Goal: Find specific page/section: Find specific page/section

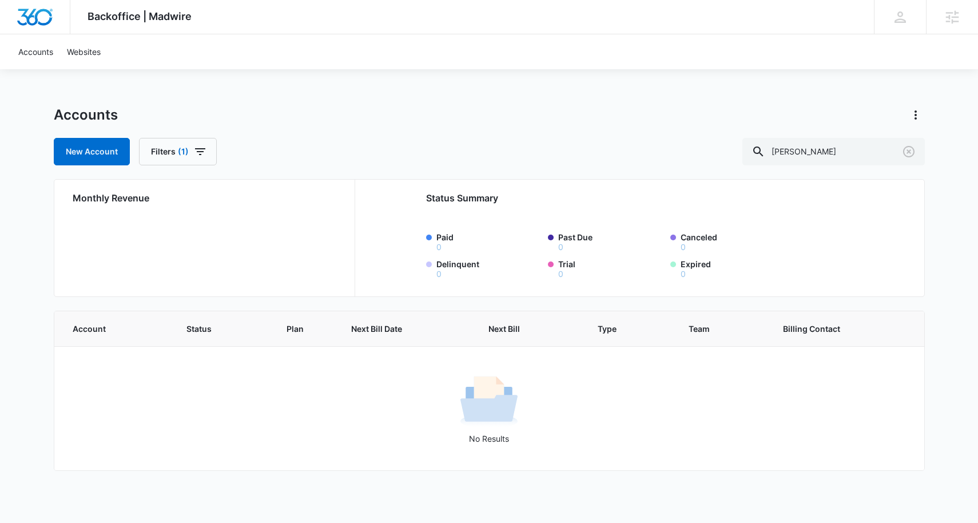
click at [846, 150] on input "ally silvy" at bounding box center [833, 151] width 182 height 27
click at [844, 150] on input "ally silvy" at bounding box center [833, 151] width 182 height 27
type input "ally"
click at [850, 148] on input "ally" at bounding box center [833, 151] width 182 height 27
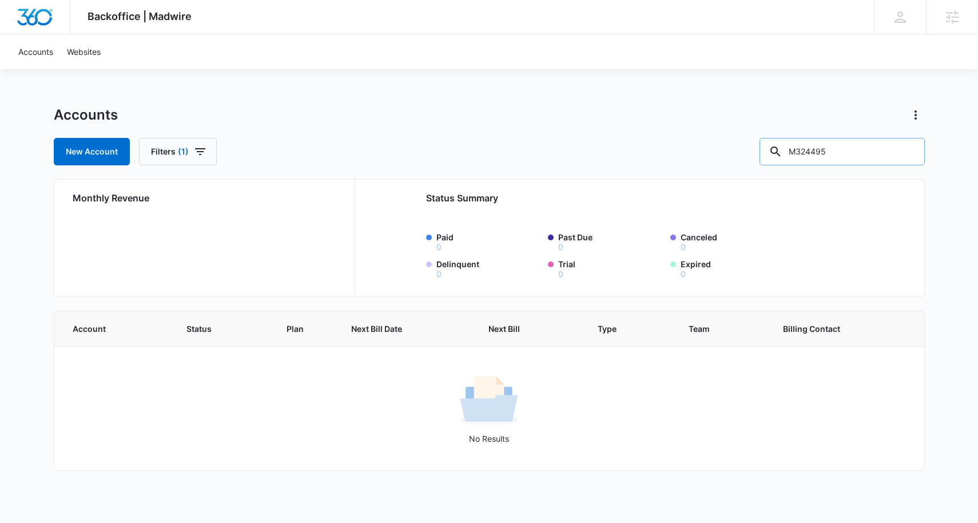
type input "M324495"
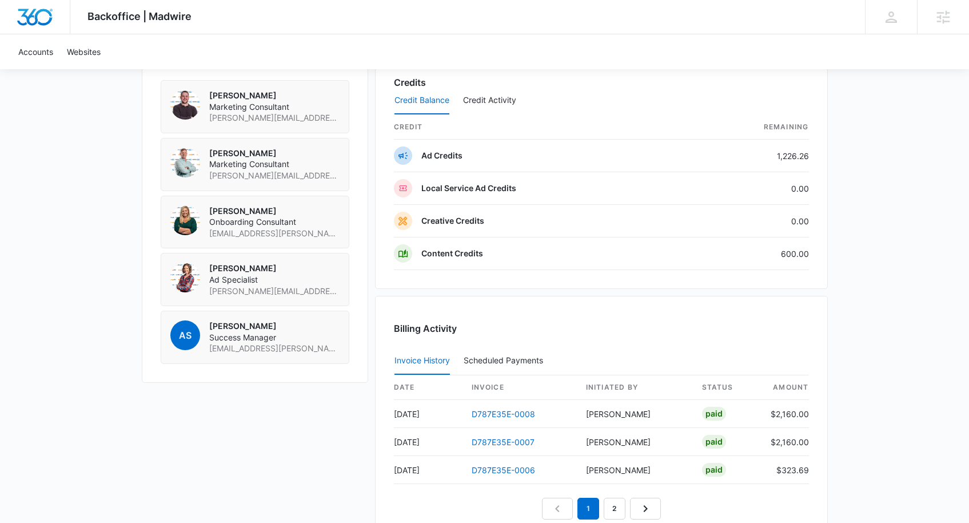
scroll to position [1070, 0]
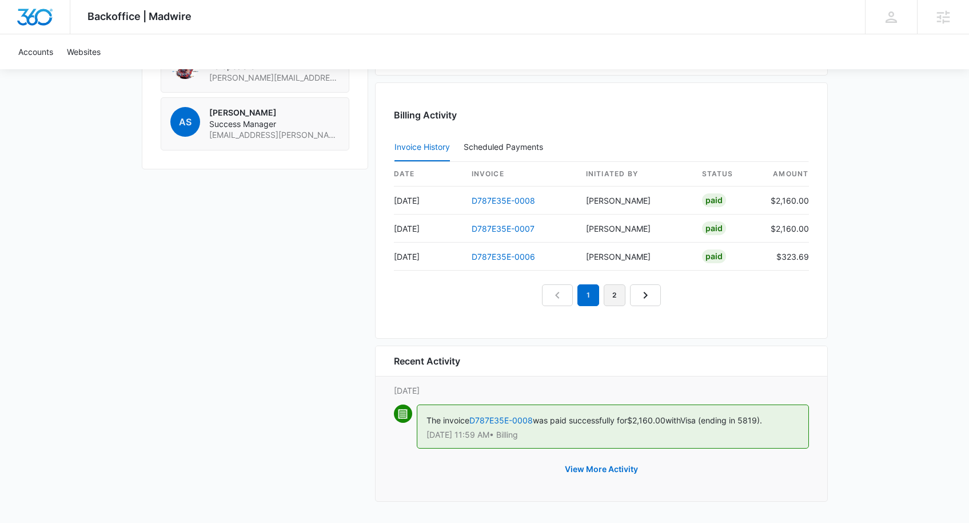
click at [617, 292] on link "2" at bounding box center [615, 295] width 22 height 22
click at [624, 293] on link "3" at bounding box center [628, 295] width 22 height 22
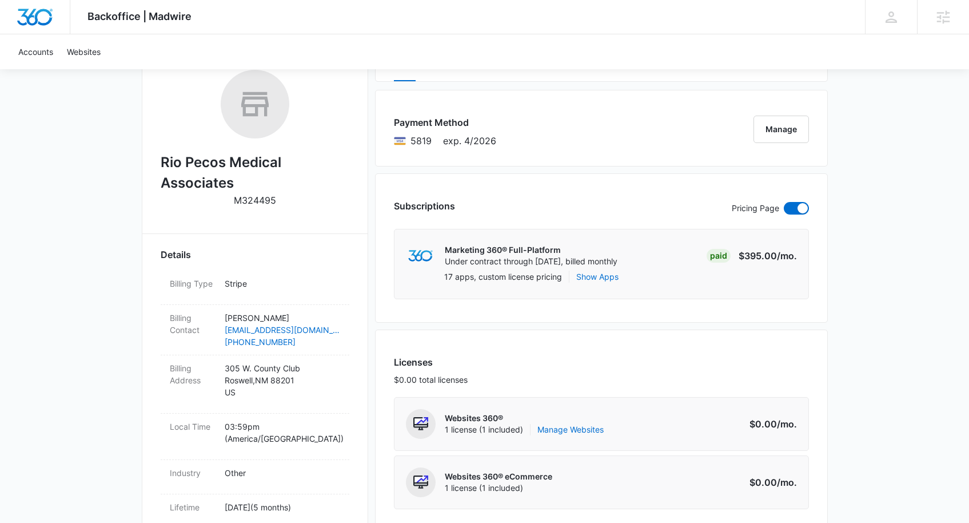
scroll to position [79, 0]
